Goal: Complete application form

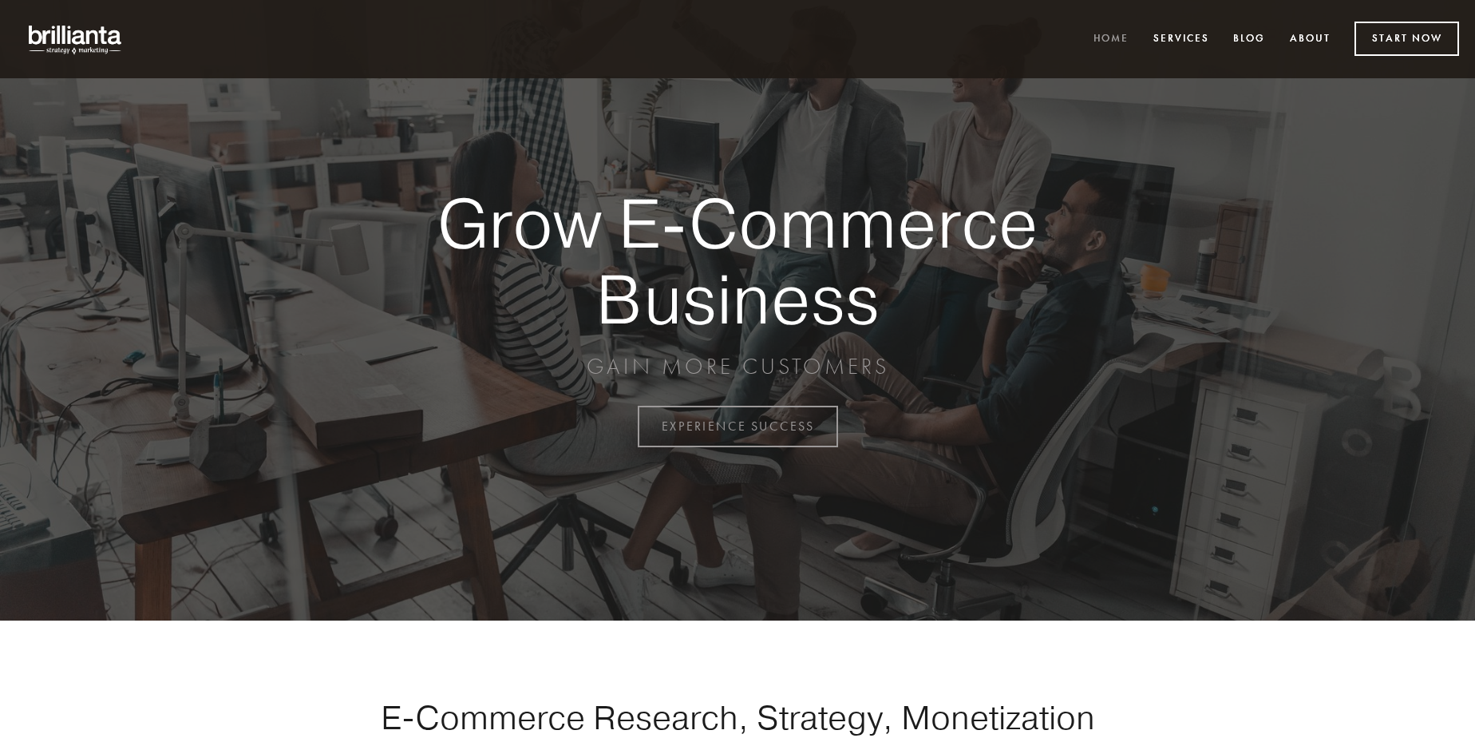
scroll to position [4184, 0]
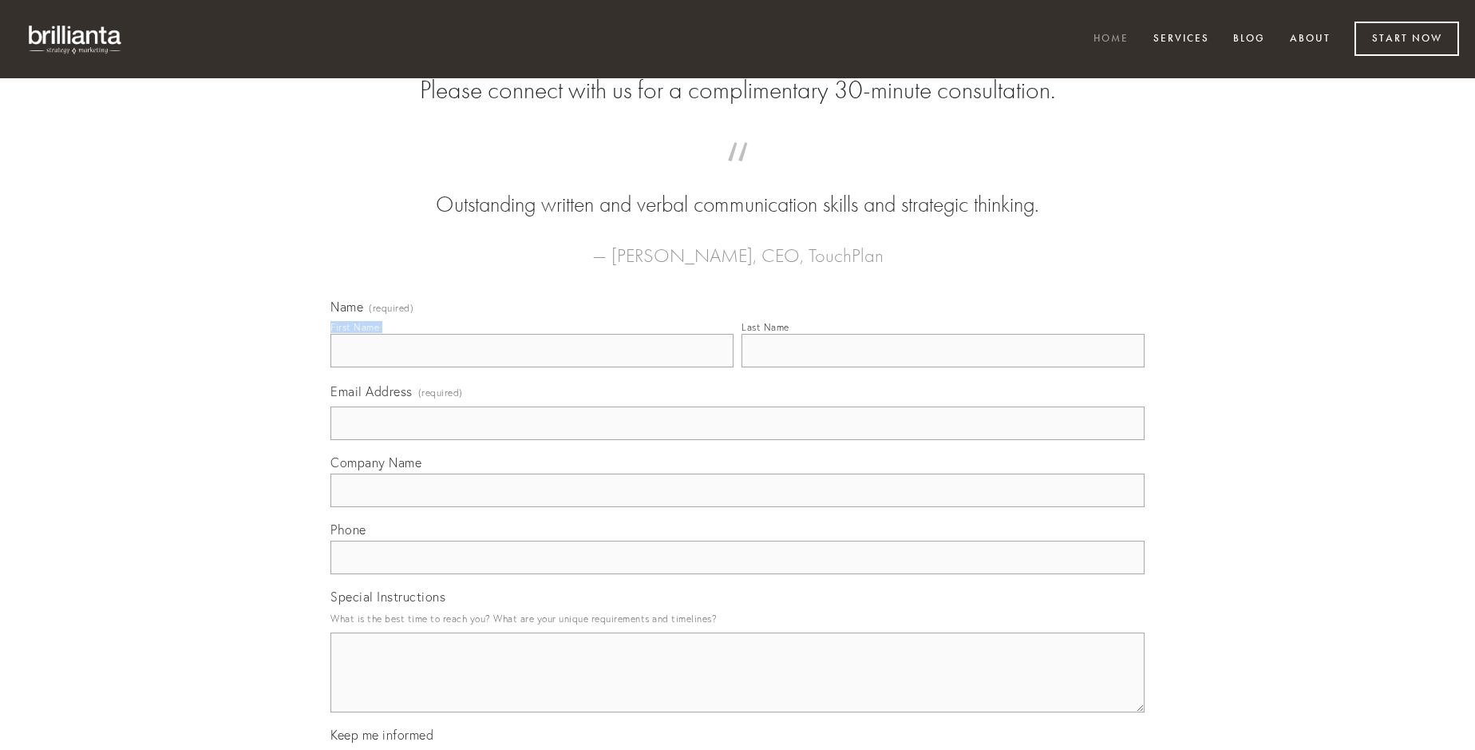
type input "[PERSON_NAME]"
click at [943, 367] on input "Last Name" at bounding box center [943, 351] width 403 height 34
type input "[PERSON_NAME]"
click at [738, 440] on input "Email Address (required)" at bounding box center [737, 423] width 814 height 34
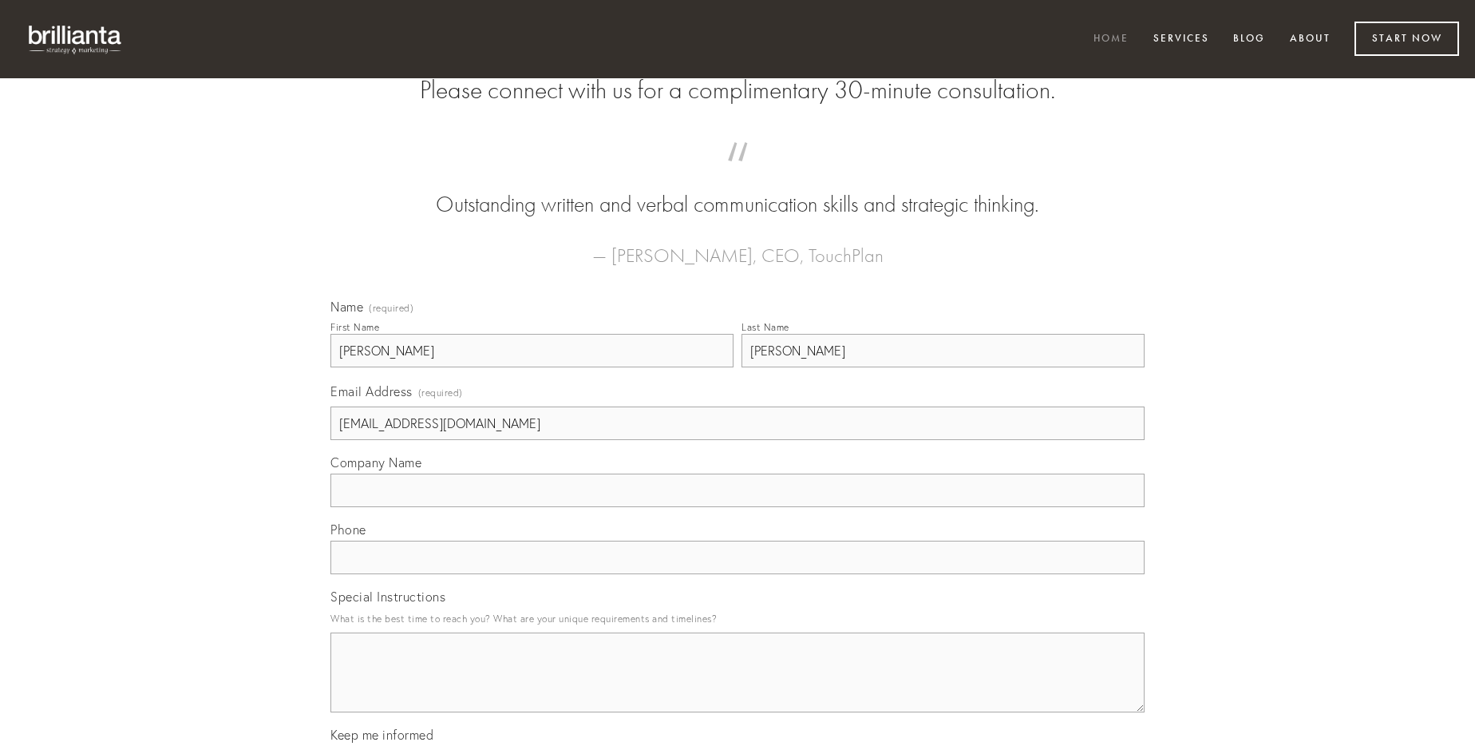
type input "[EMAIL_ADDRESS][DOMAIN_NAME]"
click at [738, 507] on input "Company Name" at bounding box center [737, 490] width 814 height 34
type input "terminatio"
click at [738, 574] on input "text" at bounding box center [737, 557] width 814 height 34
